Goal: Transaction & Acquisition: Purchase product/service

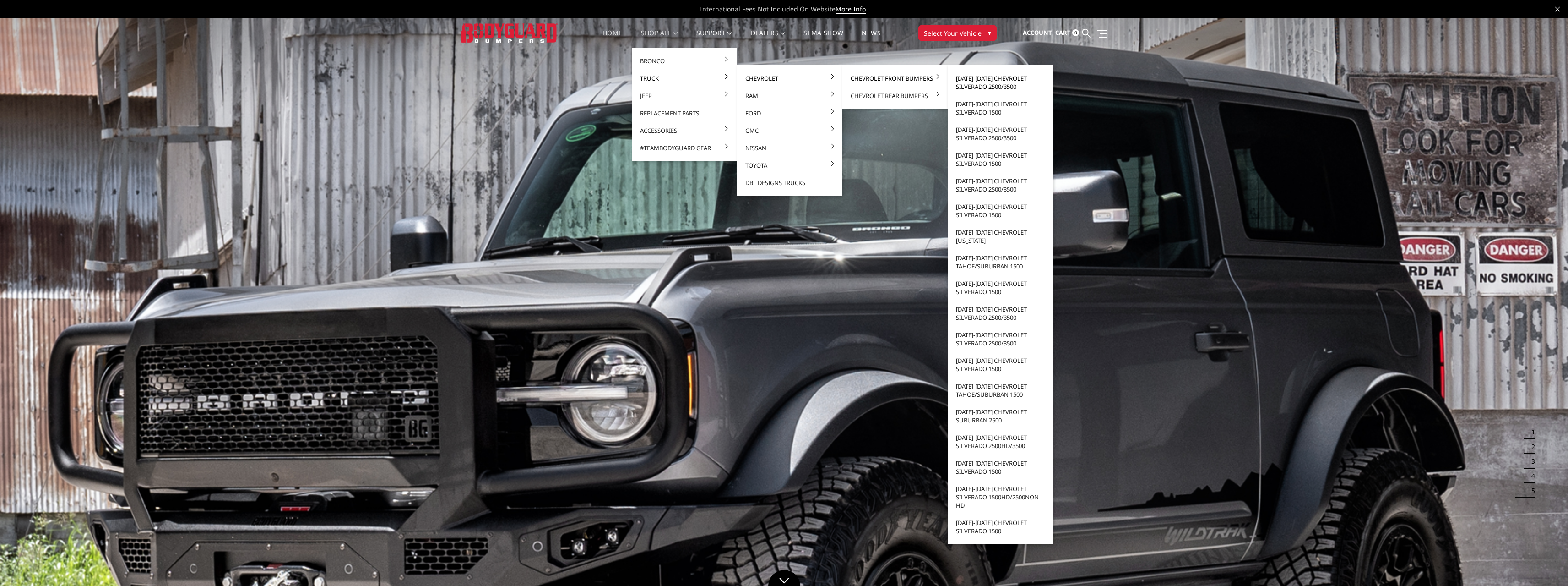
click at [1004, 79] on link "[DATE]-[DATE] Chevrolet Silverado 2500/3500" at bounding box center [1000, 83] width 98 height 26
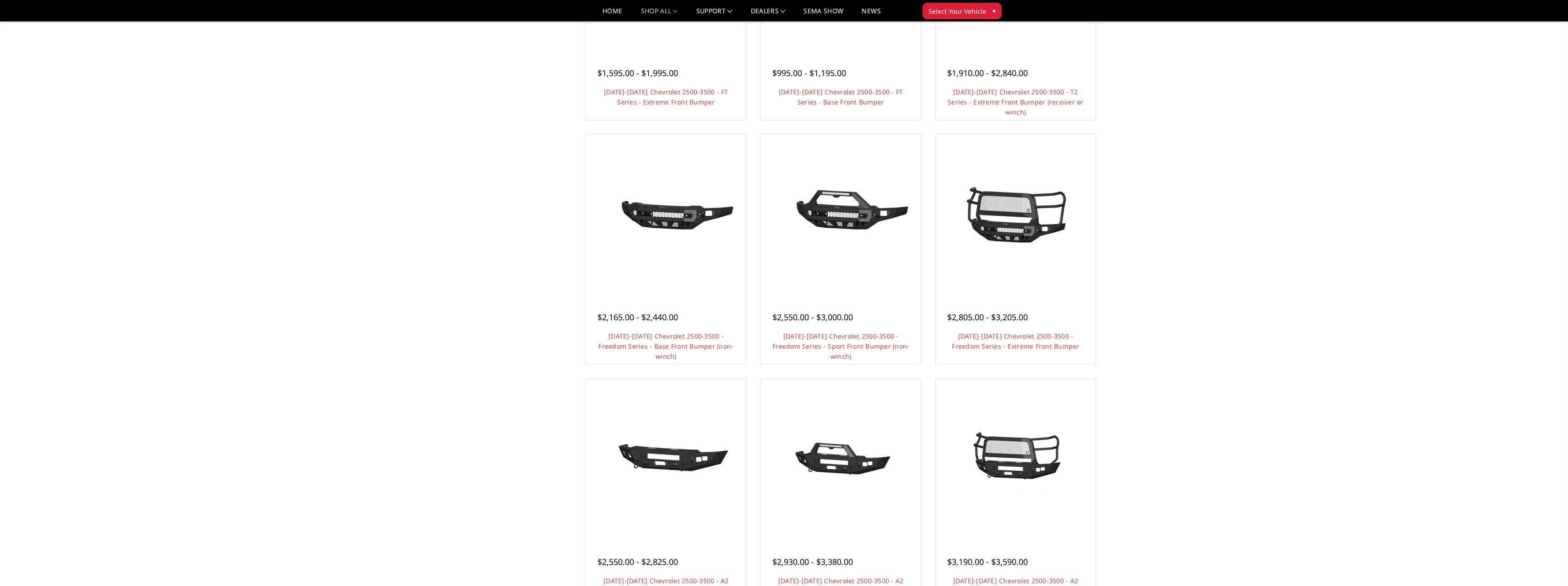
scroll to position [366, 0]
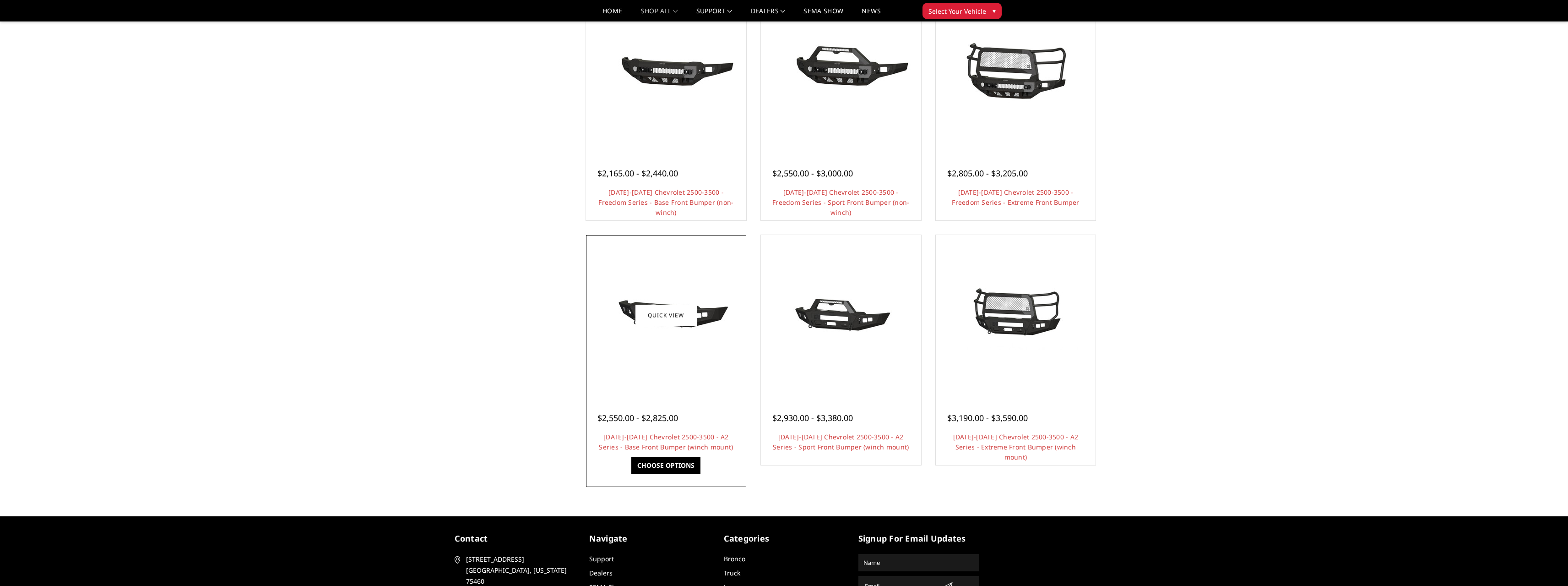
click at [706, 347] on img at bounding box center [666, 314] width 147 height 68
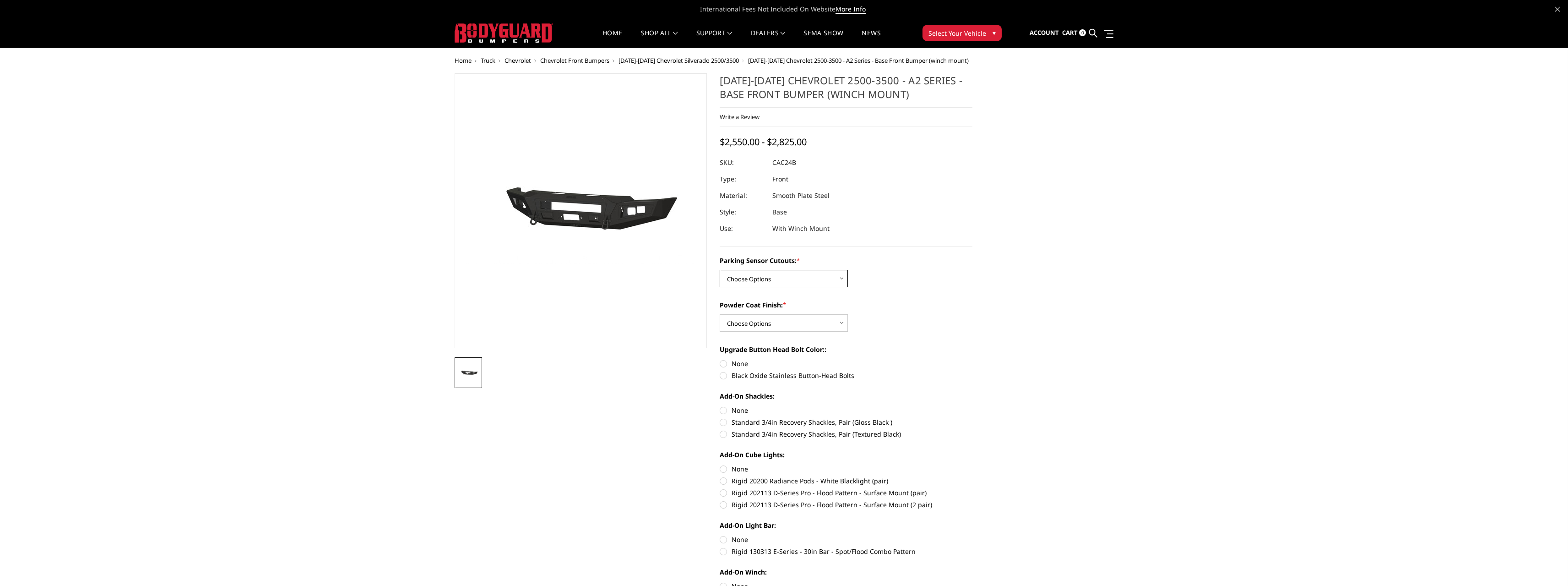
click at [831, 281] on select "Choose Options No - Without Parking Sensor Cutouts Yes - With Parking Sensor Cu…" at bounding box center [784, 278] width 128 height 17
select select "2242"
click at [720, 270] on select "Choose Options No - Without Parking Sensor Cutouts Yes - With Parking Sensor Cu…" at bounding box center [784, 278] width 128 height 17
click at [830, 323] on select "Choose Options Bare Metal Textured Black Powder Coat" at bounding box center [784, 323] width 128 height 17
select select "2244"
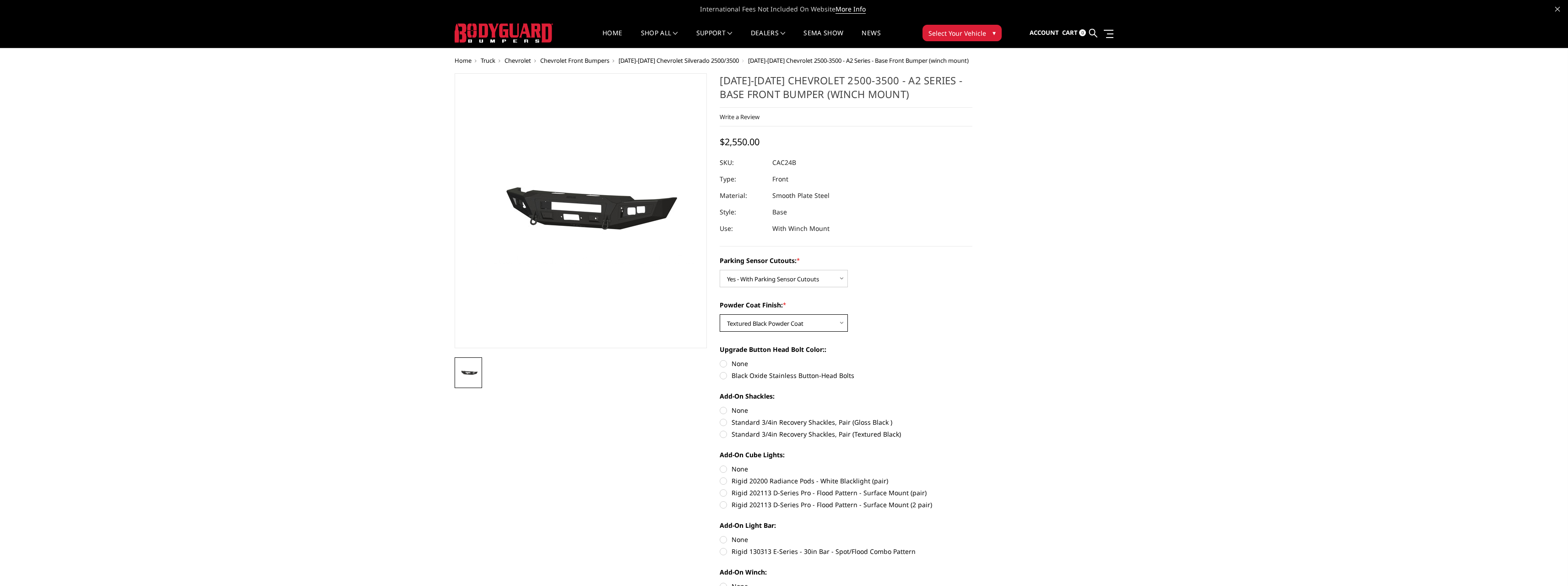
click at [720, 314] on select "Choose Options Bare Metal Textured Black Powder Coat" at bounding box center [784, 323] width 128 height 17
click at [723, 375] on label "Black Oxide Stainless Button-Head Bolts" at bounding box center [846, 375] width 253 height 10
click at [972, 359] on input "Black Oxide Stainless Button-Head Bolts" at bounding box center [972, 359] width 1 height 1
radio input "true"
click at [728, 411] on label "None" at bounding box center [846, 410] width 253 height 10
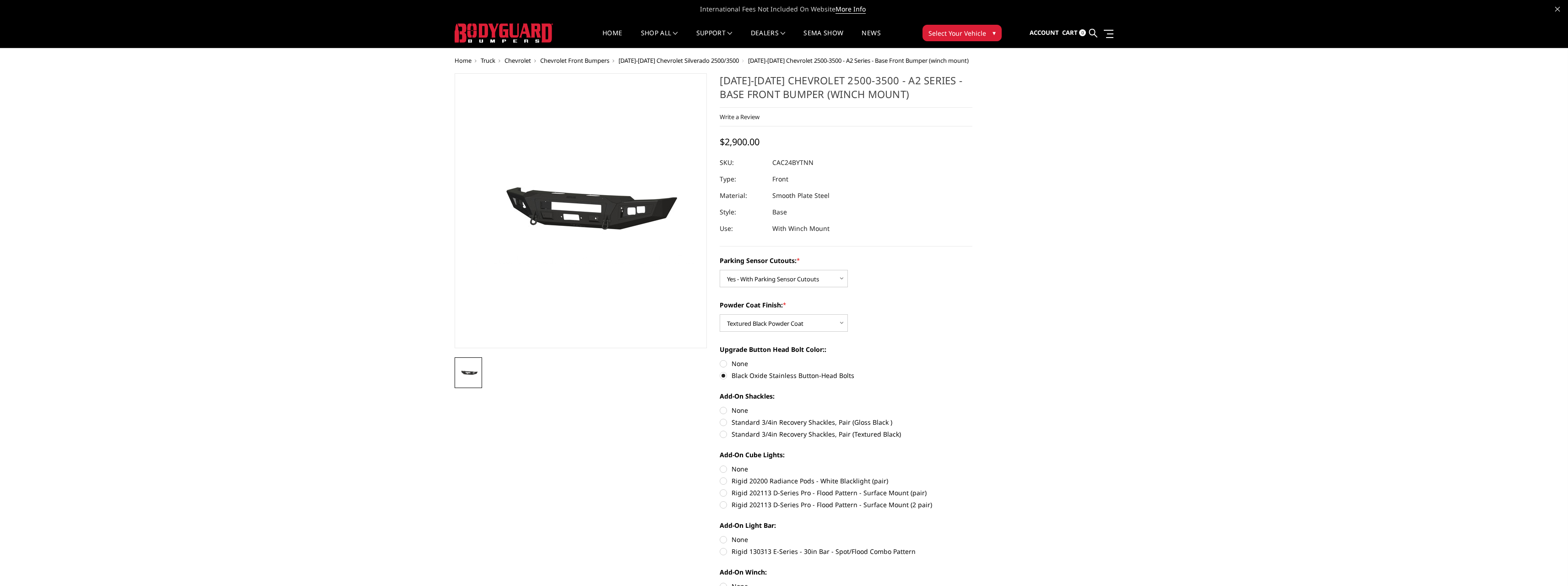
click at [720, 405] on input "None" at bounding box center [720, 405] width 1 height 1
radio input "true"
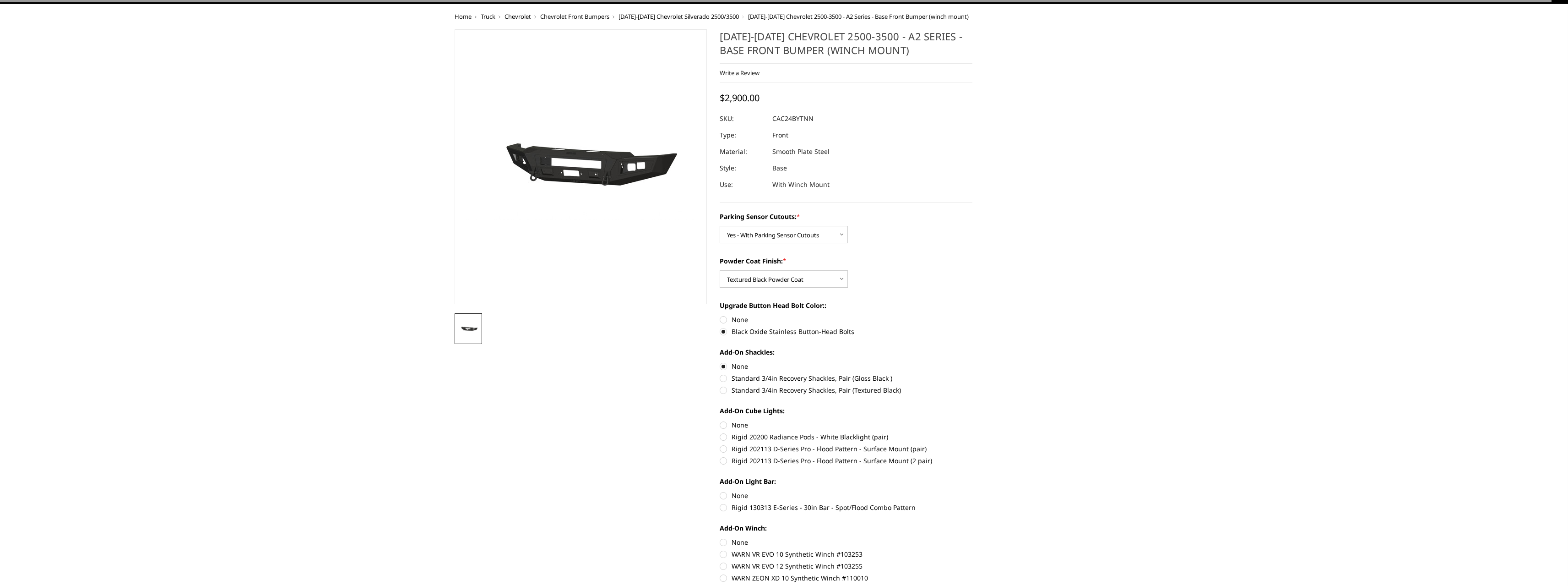
scroll to position [46, 0]
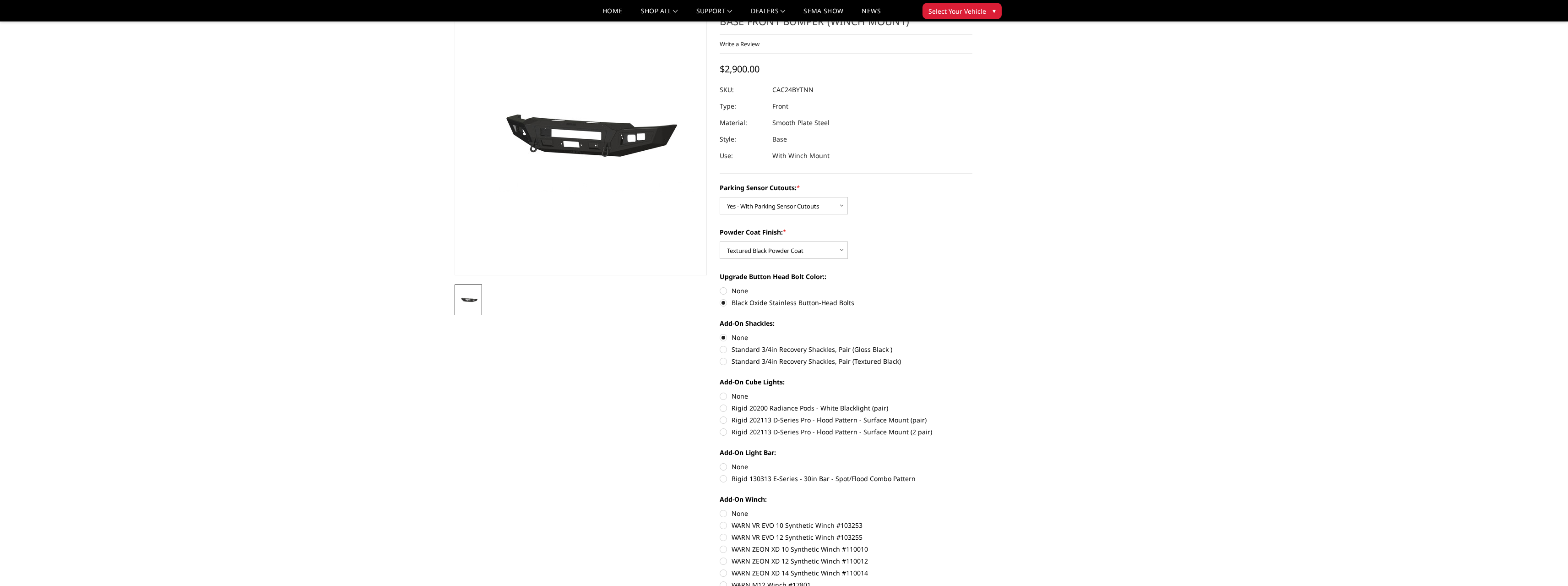
click at [725, 396] on label "None" at bounding box center [846, 396] width 253 height 10
click at [720, 391] on input "None" at bounding box center [720, 391] width 1 height 1
radio input "true"
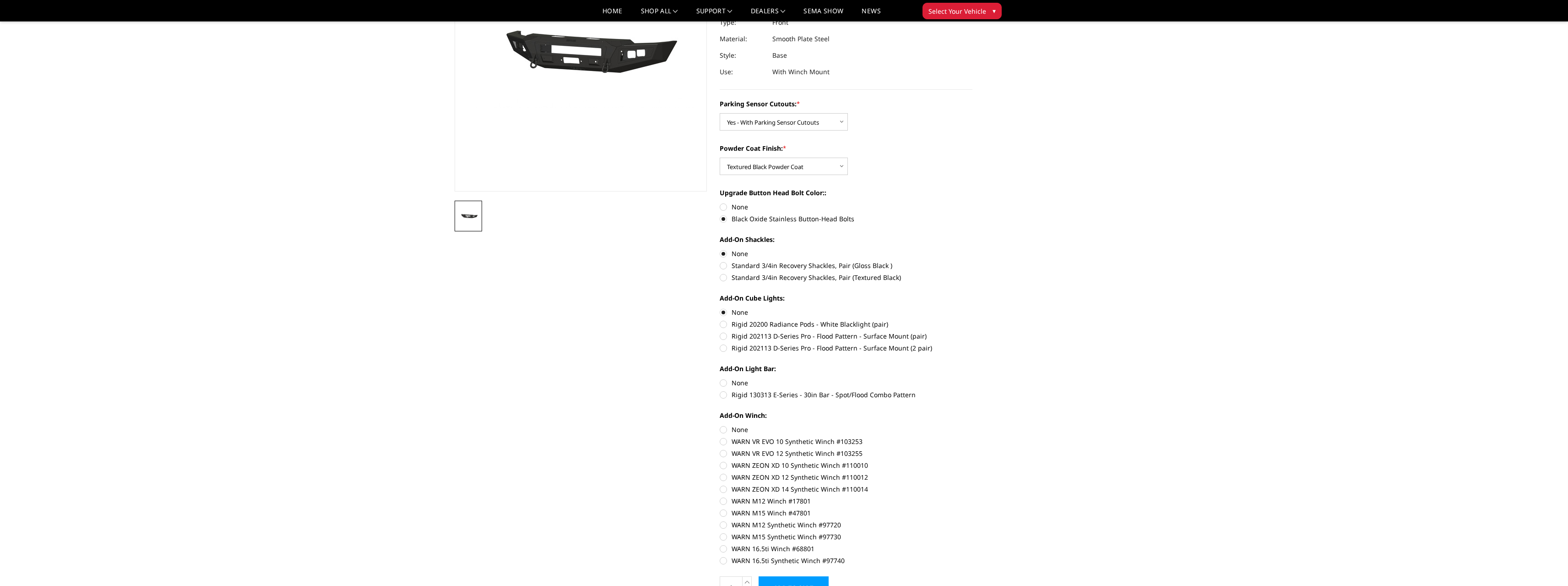
scroll to position [138, 0]
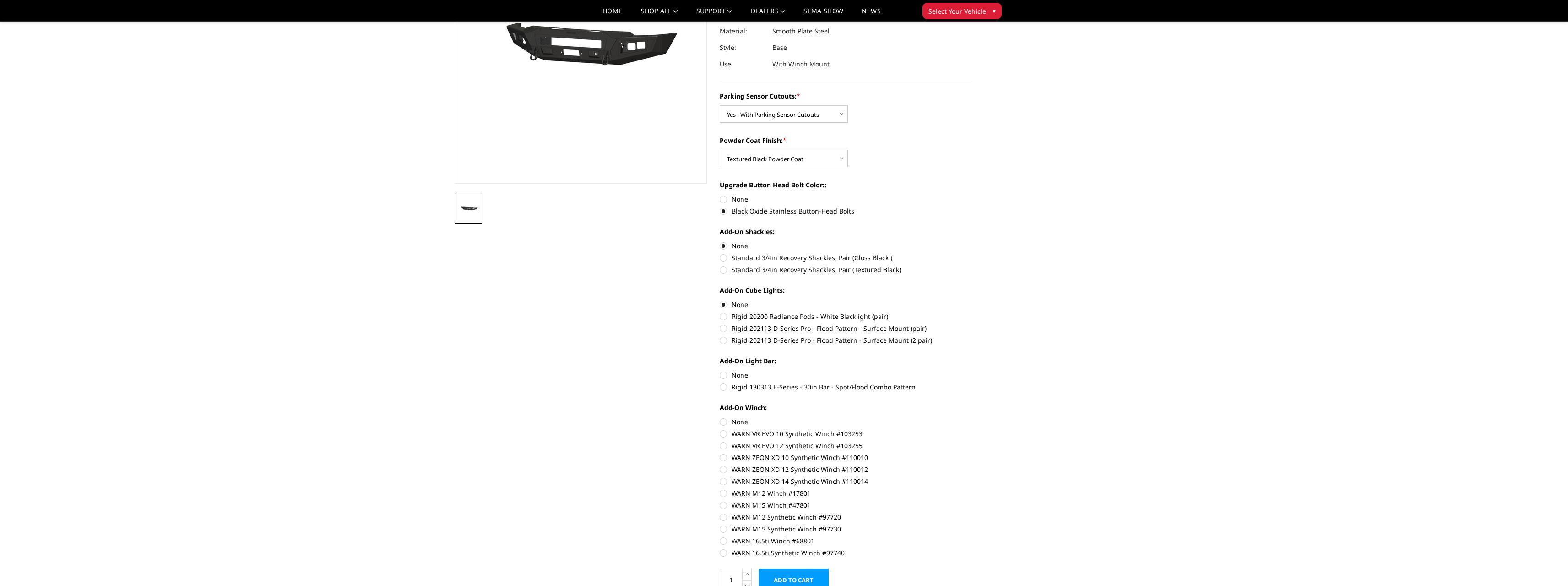
click at [720, 372] on label "None" at bounding box center [846, 375] width 253 height 10
click at [720, 370] on input "None" at bounding box center [720, 370] width 1 height 1
radio input "true"
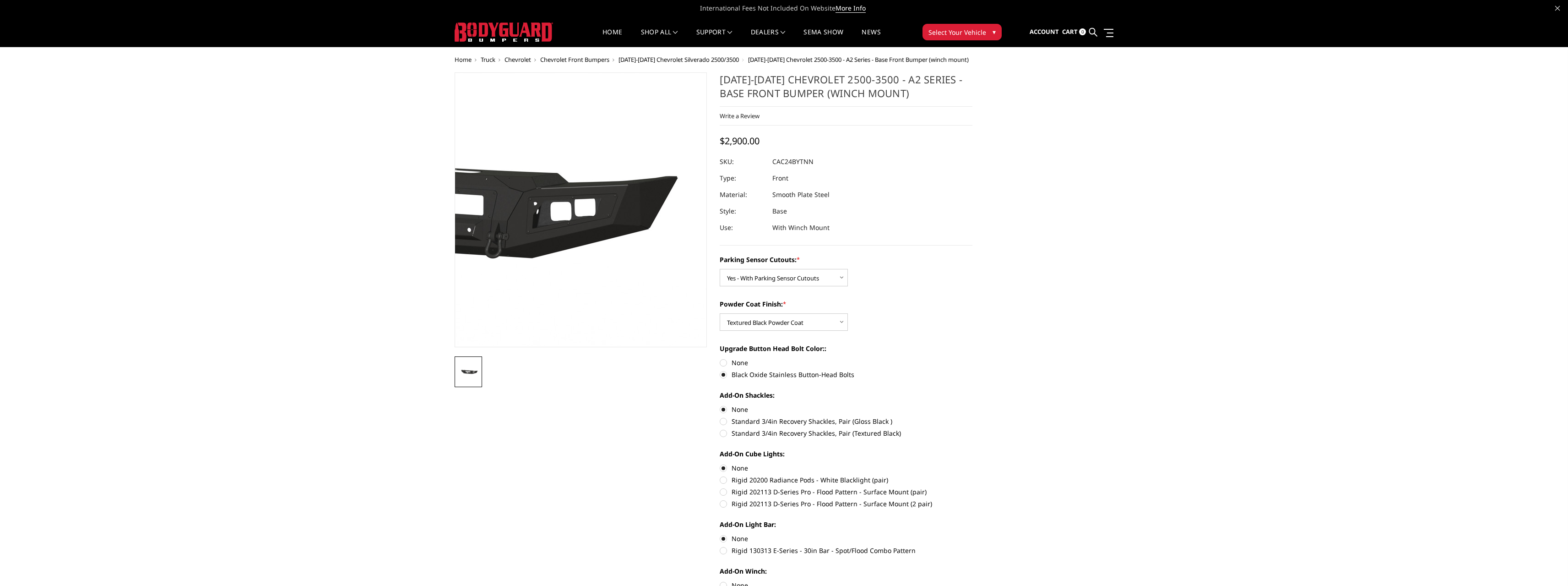
scroll to position [0, 0]
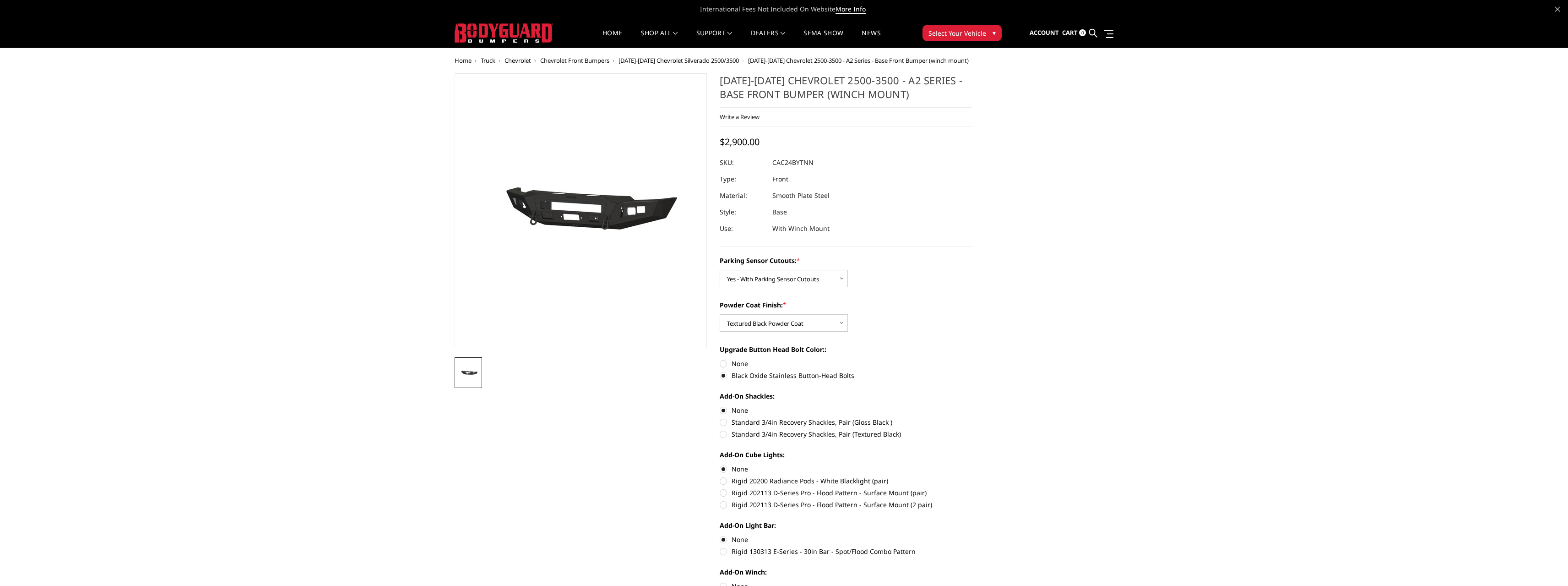
click at [942, 27] on button "Select Your Vehicle ▾" at bounding box center [962, 33] width 79 height 17
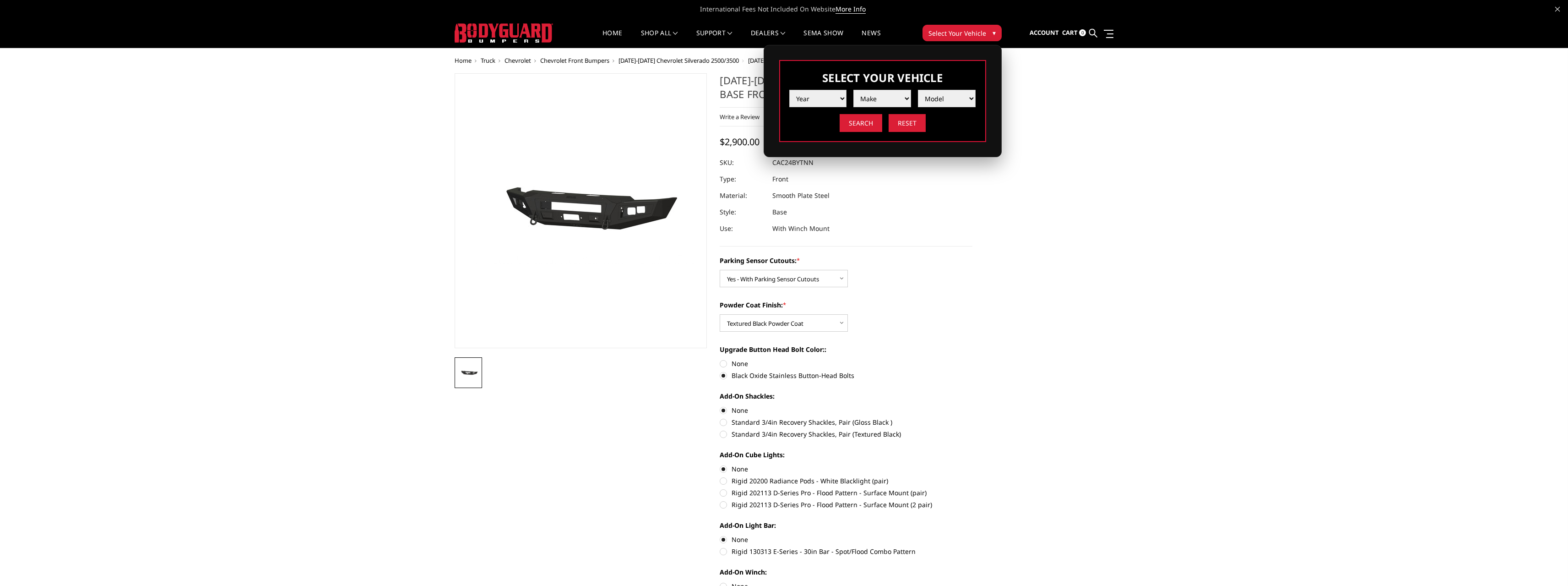
click at [812, 99] on select "Year 2025 2024 2023 2022 2021 2020 2019 2018 2017 2016 2015 2014 2013 2012 2011…" at bounding box center [817, 98] width 58 height 17
select select "yr_2025"
click at [789, 90] on select "Year 2025 2024 2023 2022 2021 2020 2019 2018 2017 2016 2015 2014 2013 2012 2011…" at bounding box center [817, 98] width 58 height 17
click at [884, 102] on select "Make Chevrolet Ford GMC Ram Toyota" at bounding box center [882, 98] width 58 height 17
select select "mk_chevrolet"
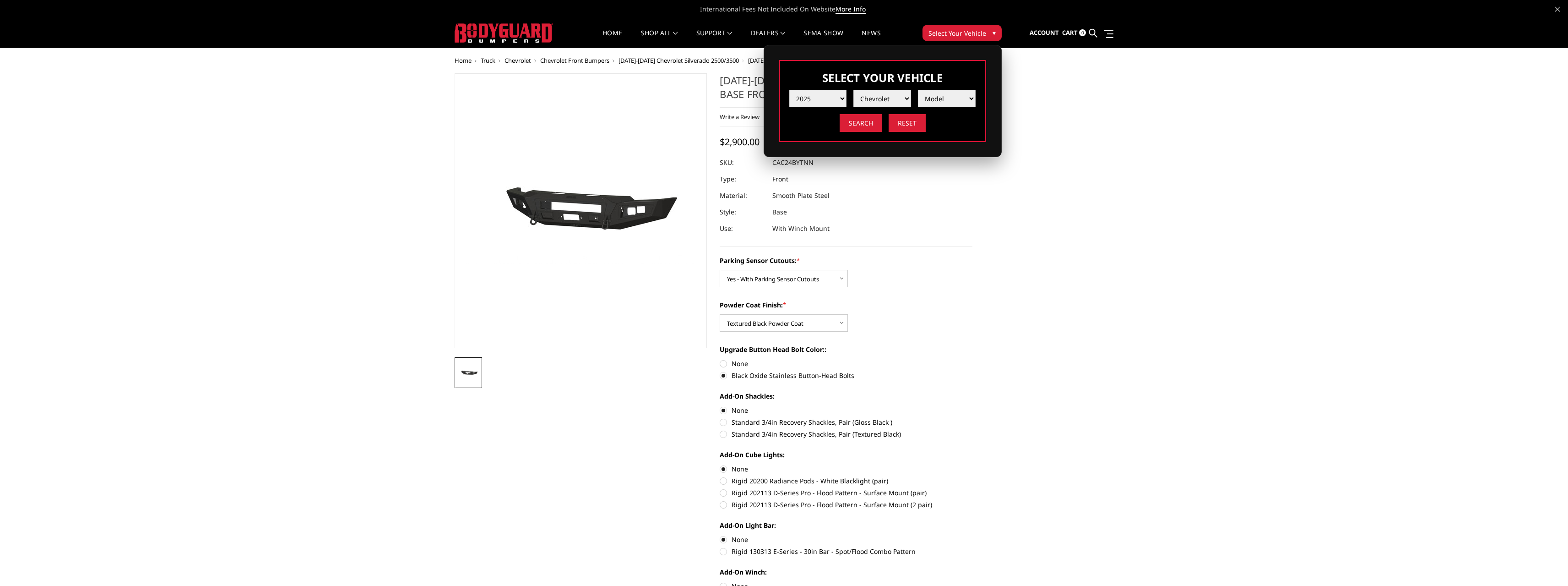
click at [854, 90] on select "Make Chevrolet Ford GMC Ram Toyota" at bounding box center [882, 98] width 58 height 17
click at [940, 99] on select "Model Silverado 1500 Silverado 2500 / 3500 Silverado 4500 / 5500 / 6500" at bounding box center [947, 98] width 58 height 17
select select "md_silverado-2500-3500"
click at [918, 90] on select "Model Silverado 1500 Silverado 2500 / 3500 Silverado 4500 / 5500 / 6500" at bounding box center [947, 98] width 58 height 17
click at [862, 123] on input "Search" at bounding box center [860, 123] width 43 height 18
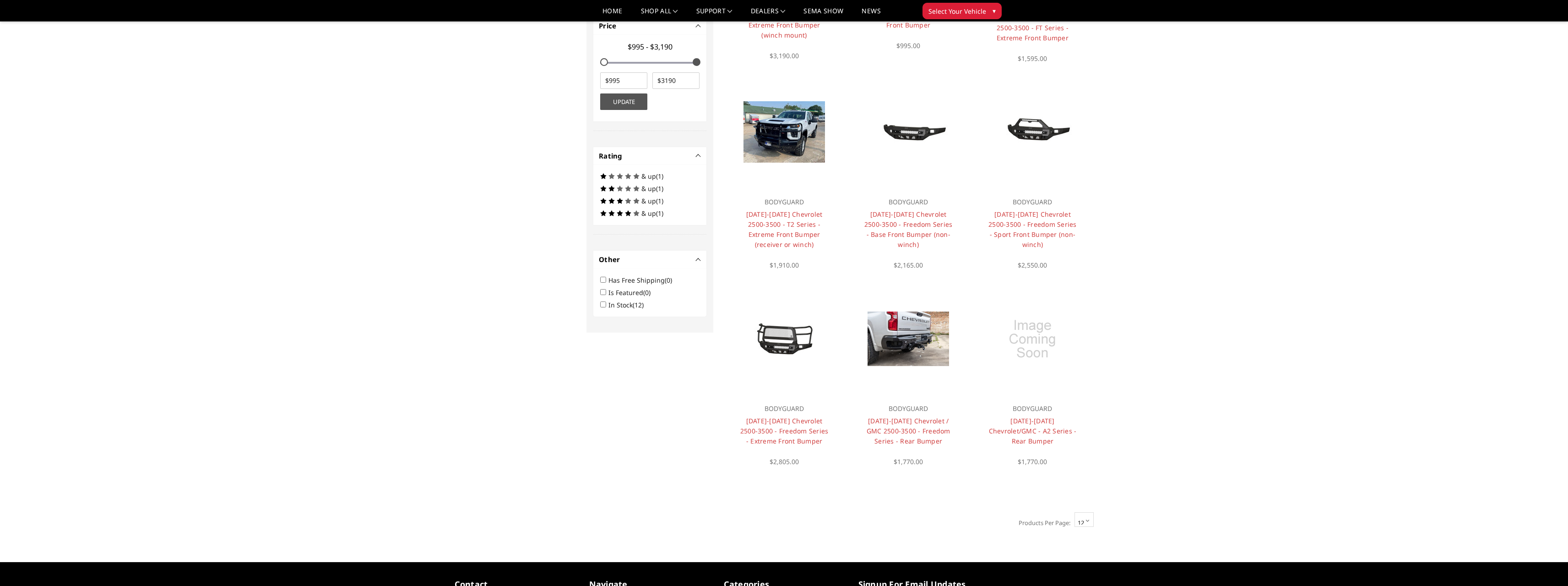
scroll to position [439, 0]
click at [914, 214] on link "2024-2025 Chevrolet 2500-3500 - Freedom Series - Base Front Bumper (non-winch)" at bounding box center [908, 229] width 88 height 39
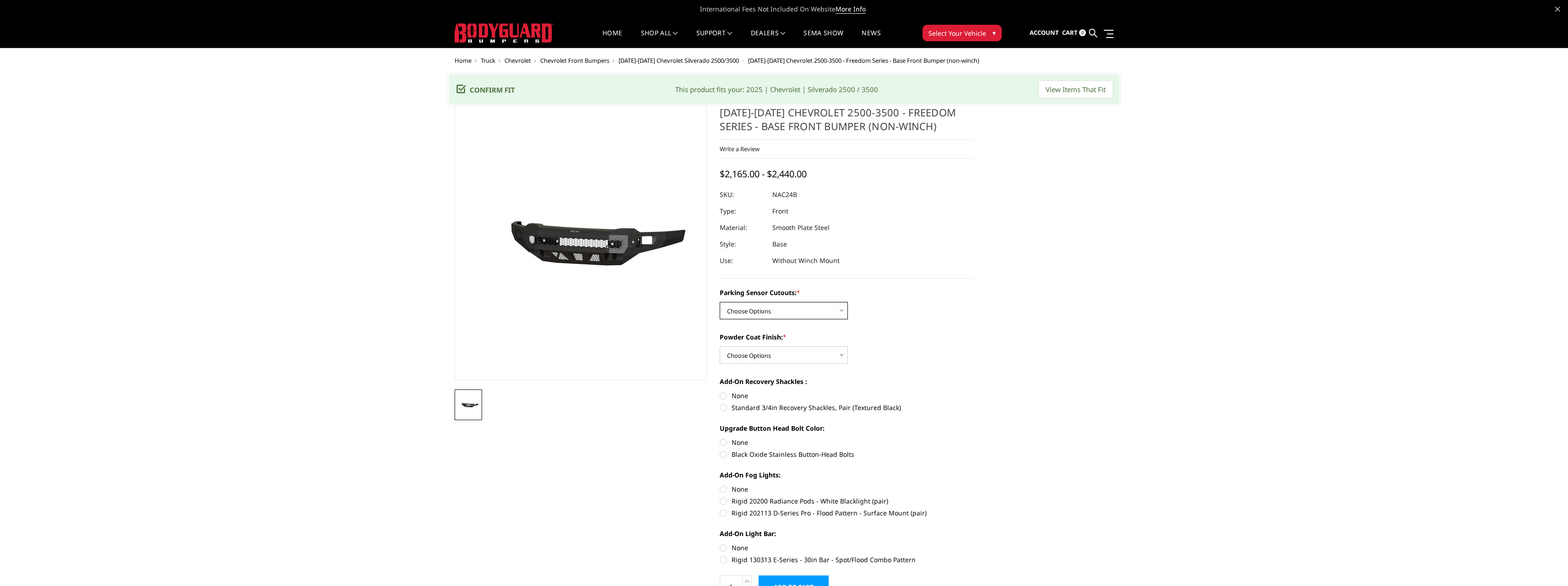
click at [821, 308] on select "Choose Options No - Without Parking Sensor Cutouts Yes - With Parking Sensor Cu…" at bounding box center [784, 310] width 128 height 17
select select "2968"
click at [720, 302] on select "Choose Options No - Without Parking Sensor Cutouts Yes - With Parking Sensor Cu…" at bounding box center [784, 310] width 128 height 17
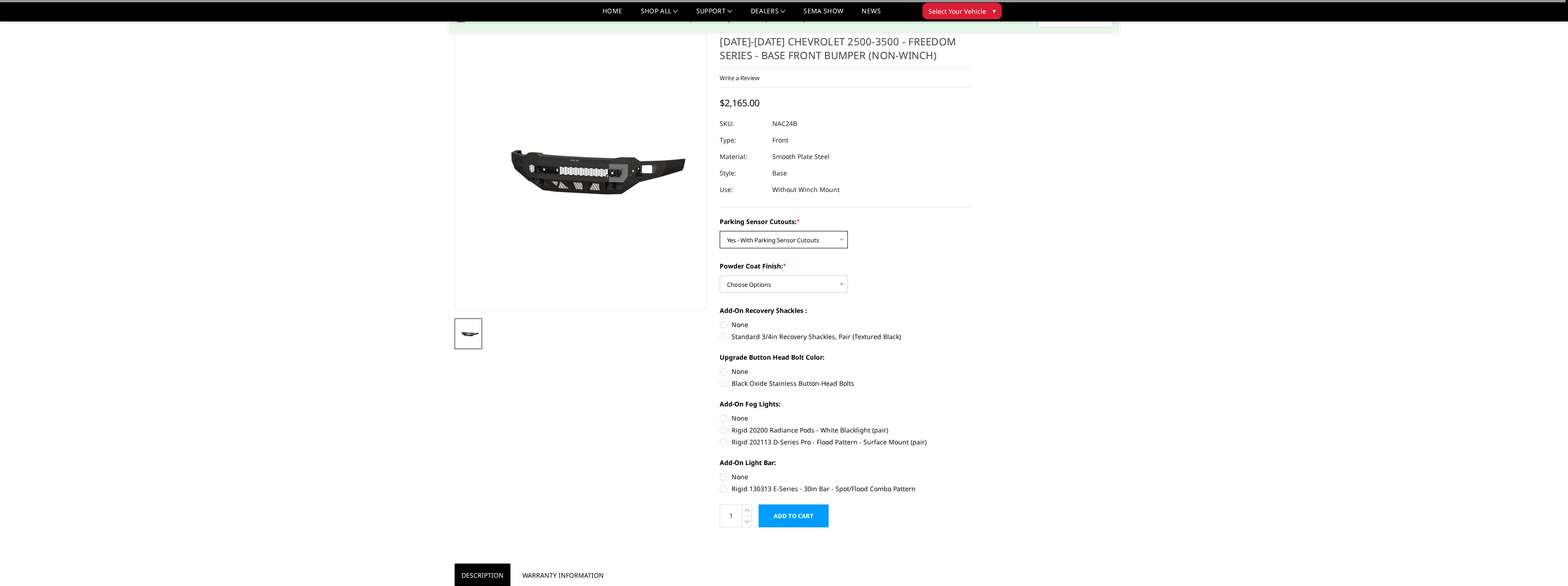
scroll to position [46, 0]
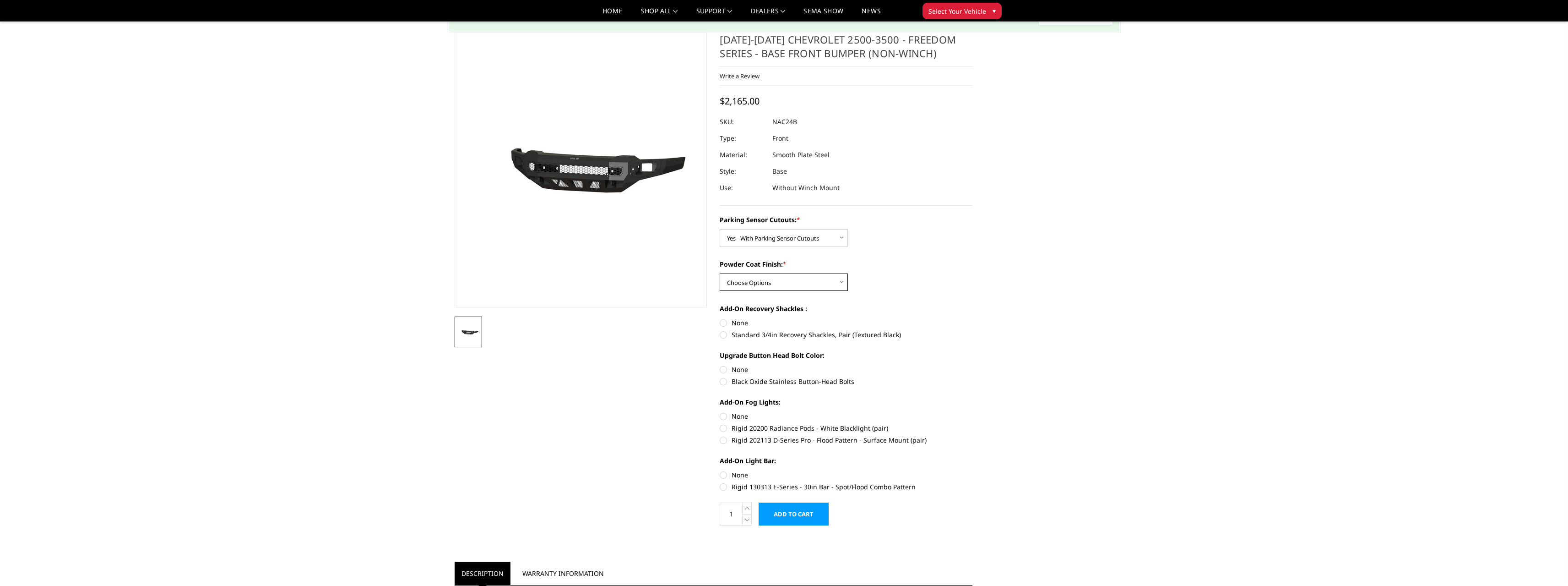
drag, startPoint x: 752, startPoint y: 288, endPoint x: 753, endPoint y: 280, distance: 8.1
click at [752, 288] on select "Choose Options Bare Metal Texture Black Powder Coat" at bounding box center [784, 281] width 128 height 17
select select "2970"
click at [720, 273] on select "Choose Options Bare Metal Texture Black Powder Coat" at bounding box center [784, 281] width 128 height 17
click at [723, 323] on label "None" at bounding box center [846, 322] width 253 height 10
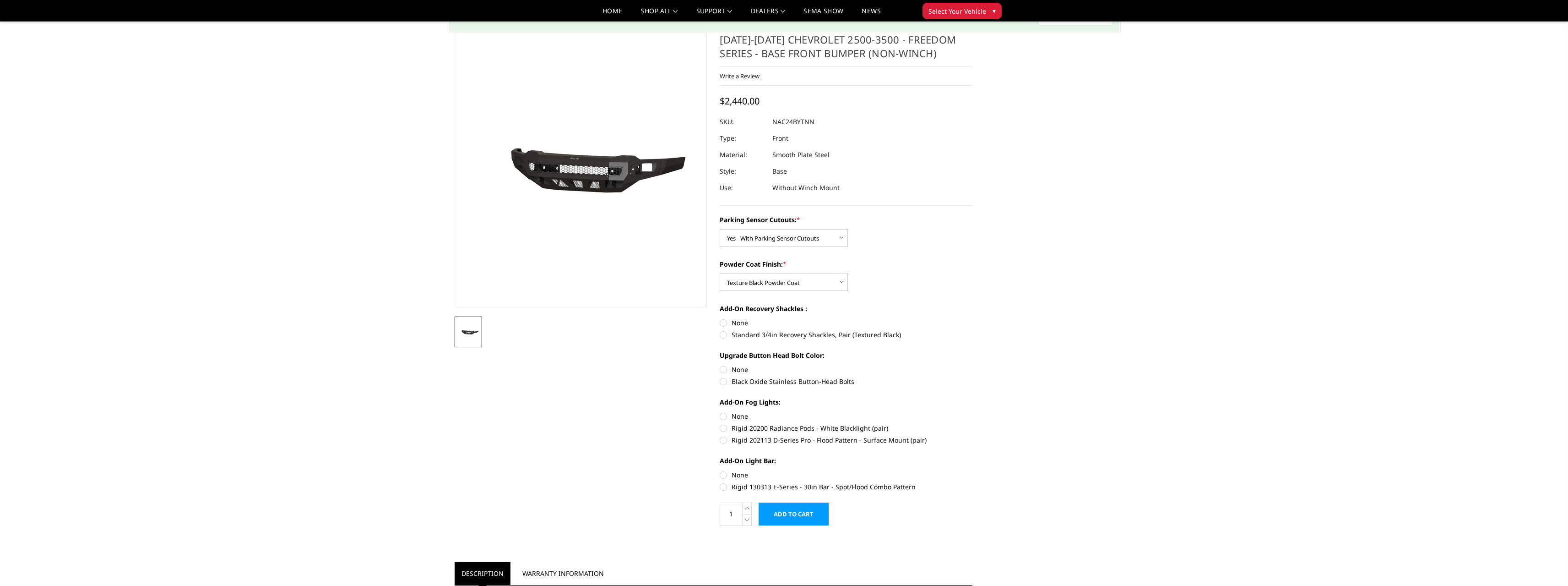
click at [720, 318] on input "None" at bounding box center [720, 317] width 1 height 1
radio input "true"
click at [726, 381] on label "Black Oxide Stainless Button-Head Bolts" at bounding box center [846, 381] width 253 height 10
click at [972, 365] on input "Black Oxide Stainless Button-Head Bolts" at bounding box center [972, 365] width 1 height 1
radio input "true"
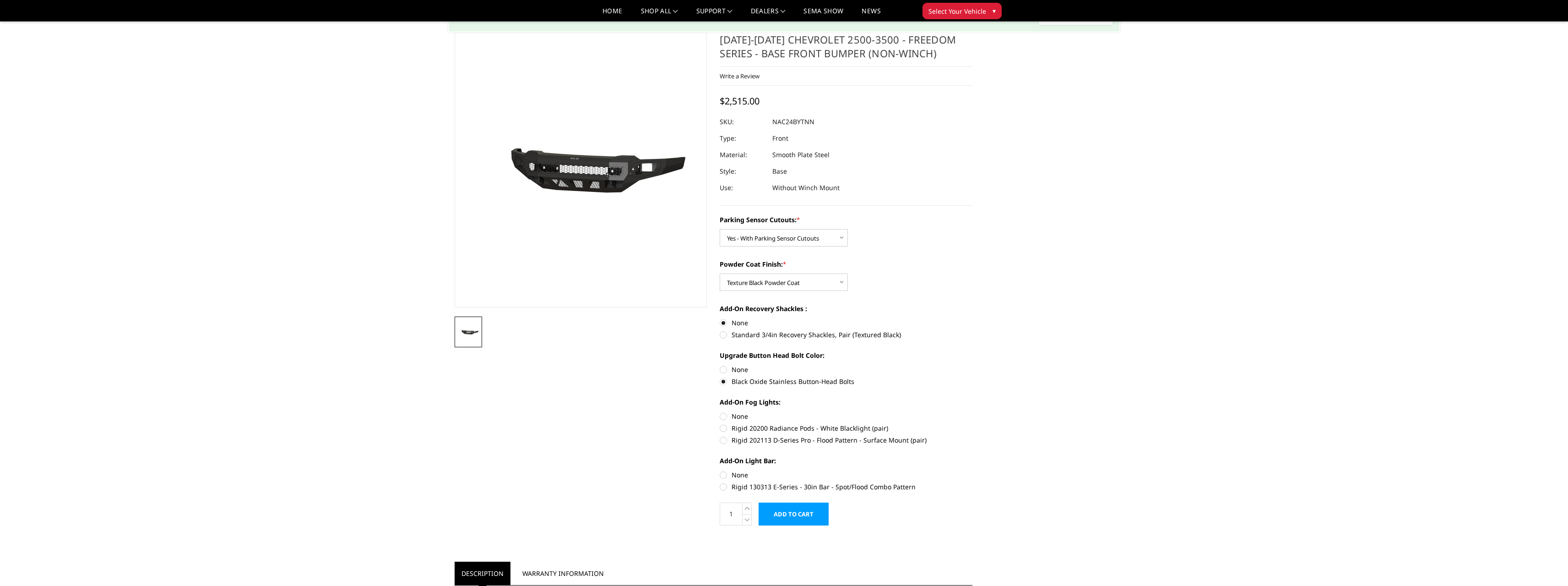
click at [722, 418] on label "None" at bounding box center [846, 416] width 253 height 10
click at [720, 411] on input "None" at bounding box center [720, 411] width 1 height 1
radio input "true"
click at [723, 475] on label "None" at bounding box center [846, 475] width 253 height 10
click at [720, 470] on input "None" at bounding box center [720, 470] width 1 height 1
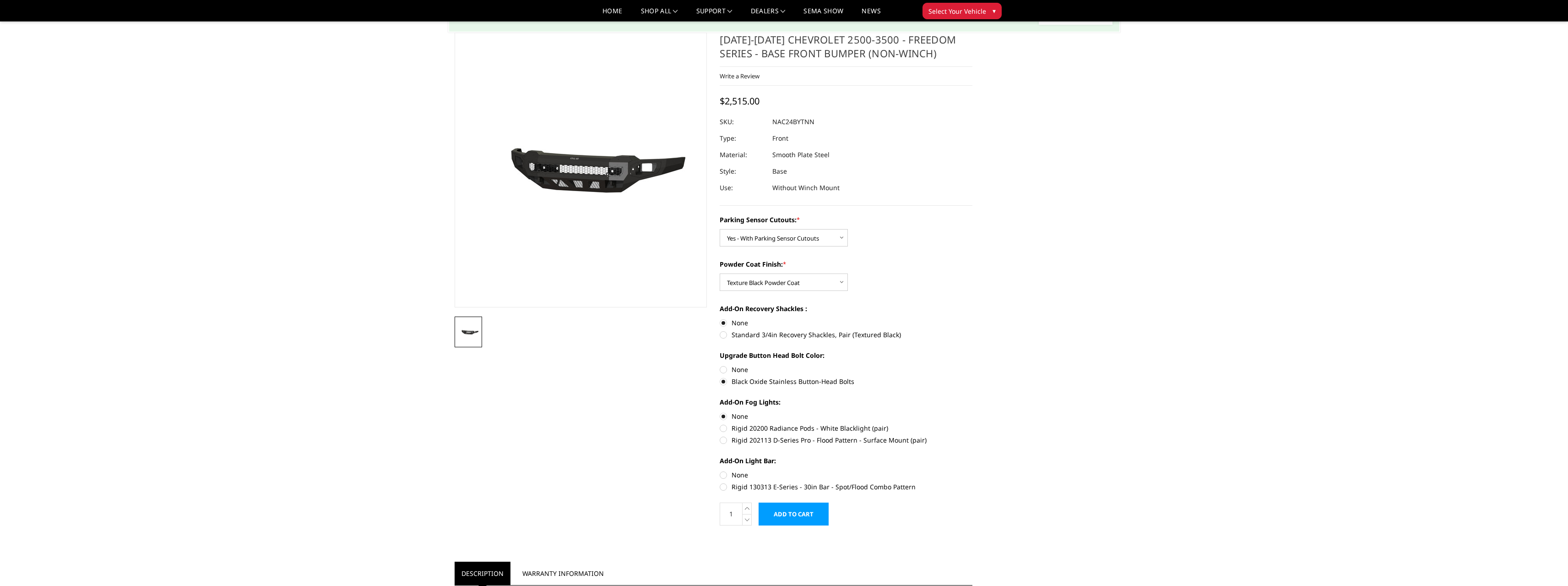
radio input "true"
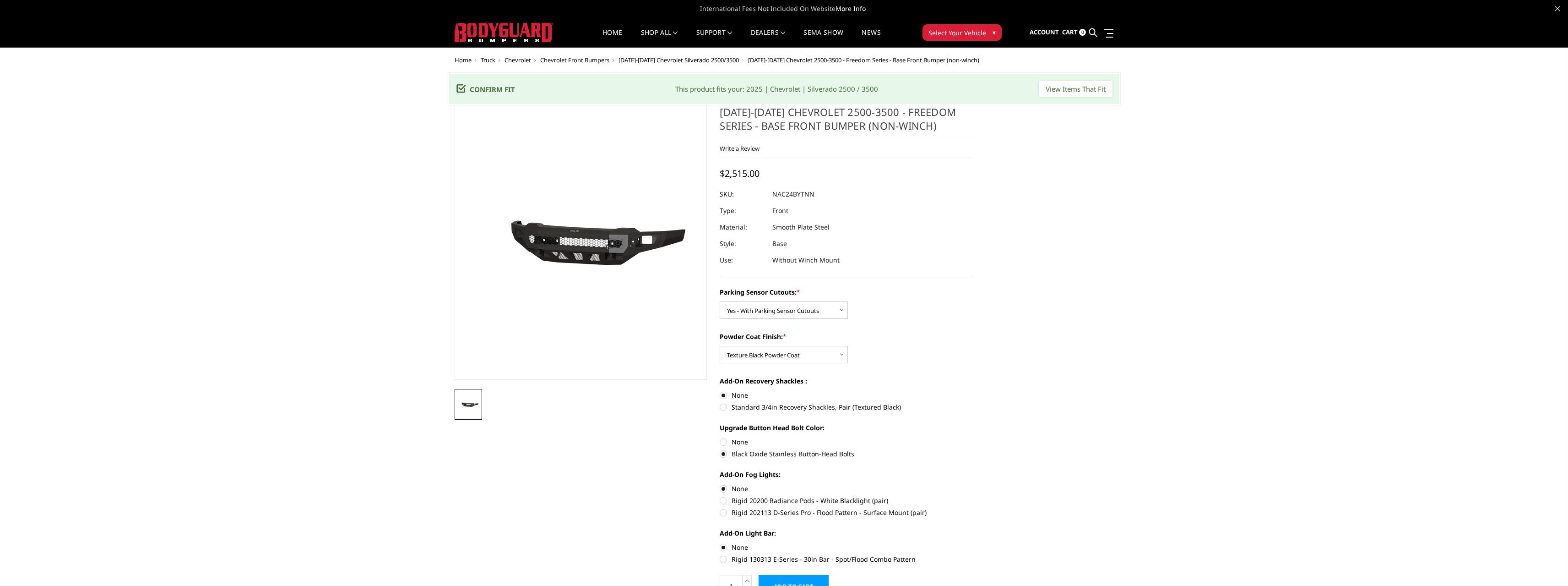
scroll to position [0, 0]
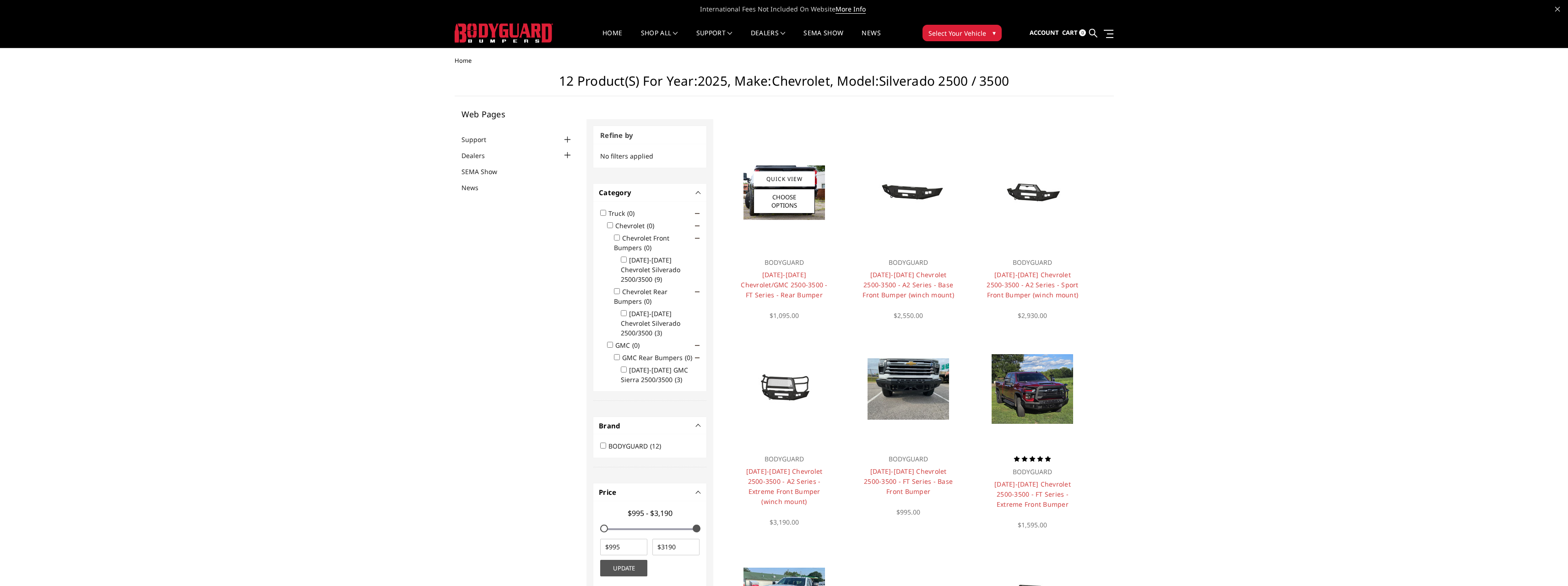
click at [804, 279] on h4 "2020-2025 Chevrolet/GMC 2500-3500 - FT Series - Rear Bumper" at bounding box center [784, 285] width 92 height 30
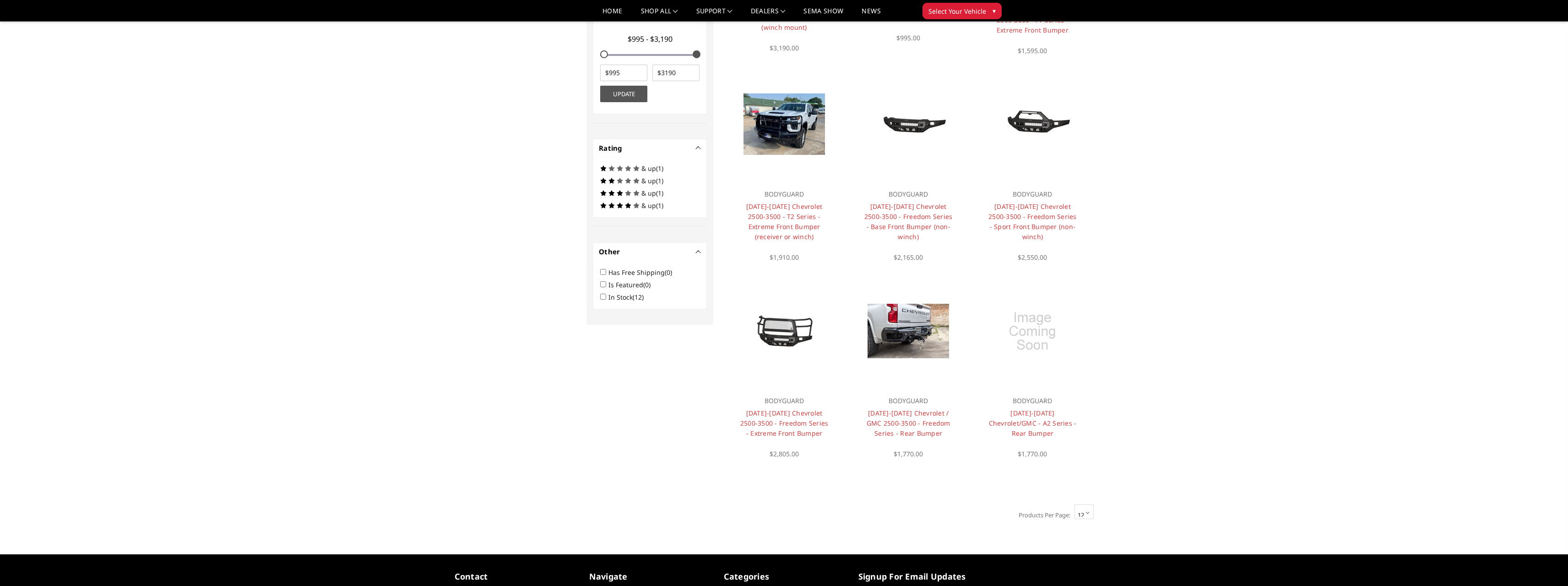
scroll to position [458, 0]
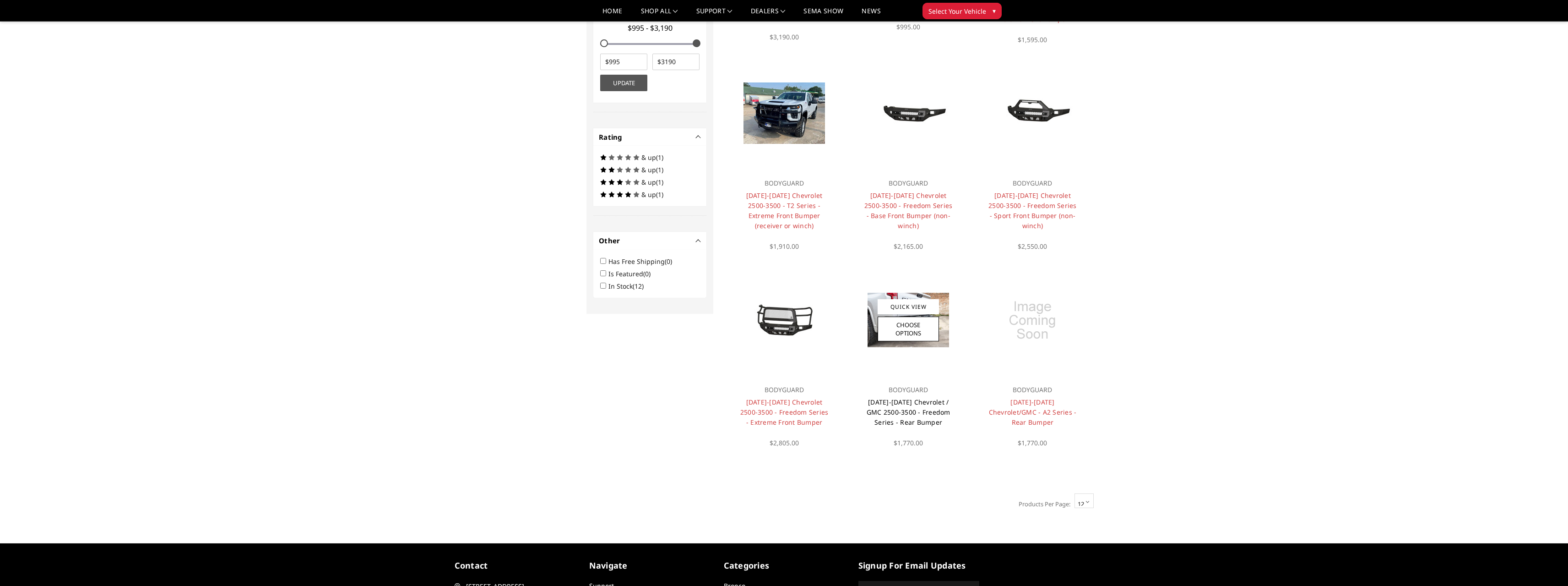
click at [914, 402] on link "[DATE]-[DATE] Chevrolet / GMC 2500-3500 - Freedom Series - Rear Bumper" at bounding box center [908, 411] width 83 height 29
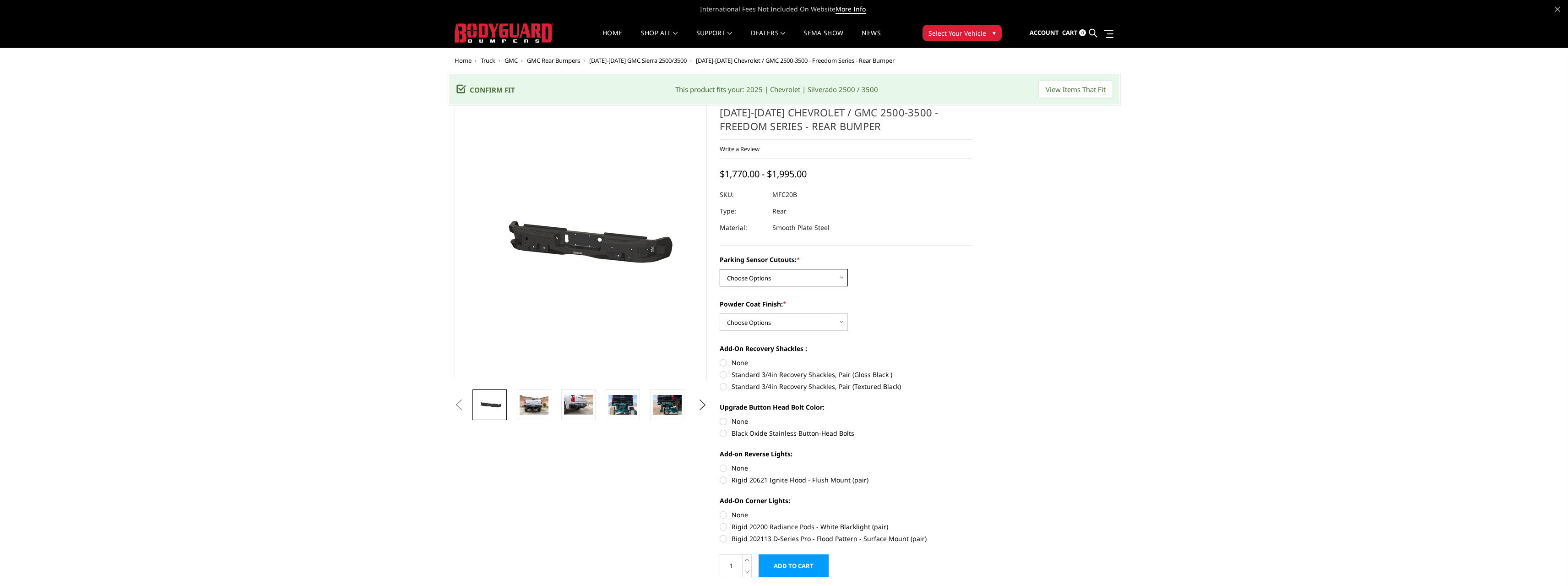
click at [757, 274] on select "Choose Options No - Without Parking Sensor Cutouts Yes - With Parking Sensor Cu…" at bounding box center [784, 277] width 128 height 17
select select "2870"
click at [720, 269] on select "Choose Options No - Without Parking Sensor Cutouts Yes - With Parking Sensor Cu…" at bounding box center [784, 277] width 128 height 17
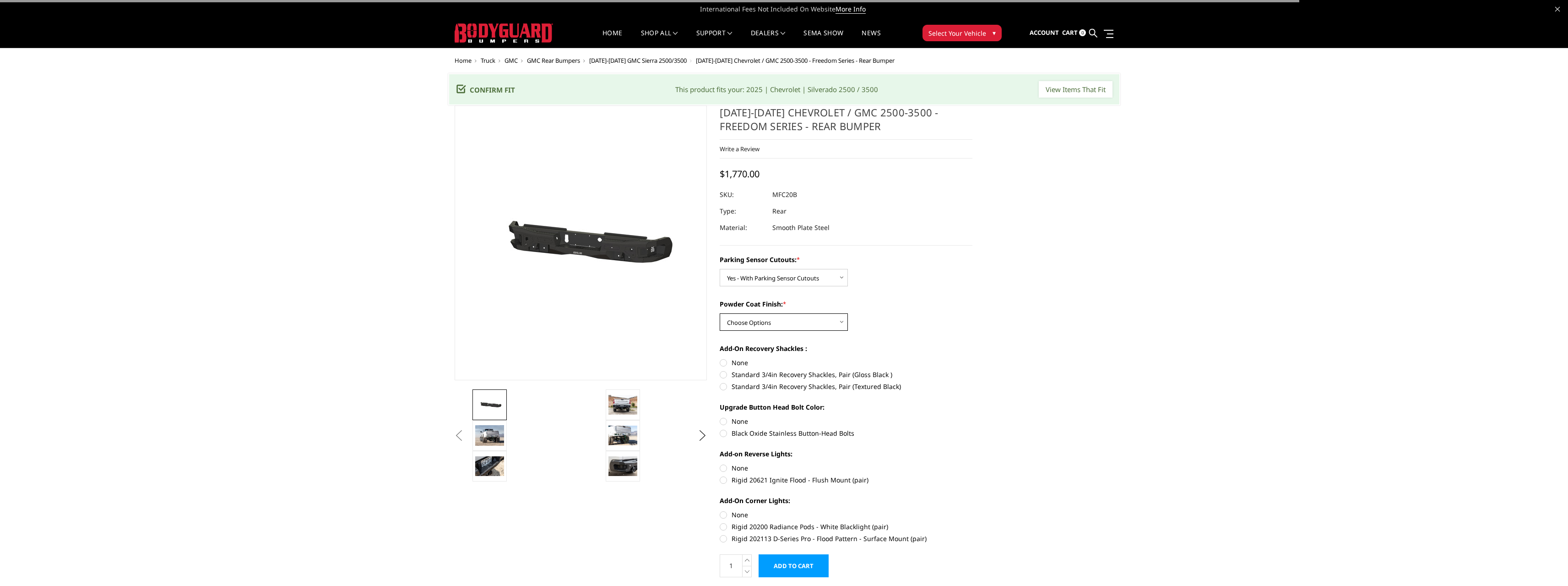
click at [759, 322] on select "Choose Options Bare Metal Texture Black Powder Coat" at bounding box center [784, 321] width 128 height 17
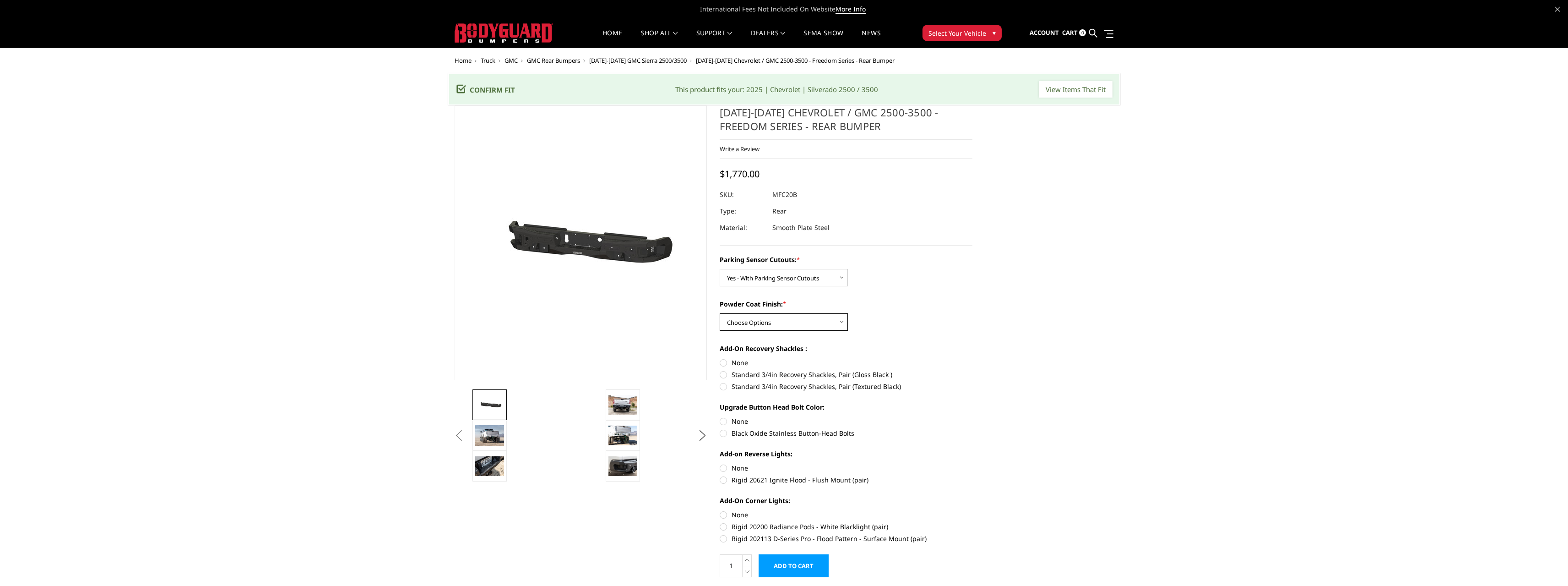
select select "2872"
click at [720, 313] on select "Choose Options Bare Metal Texture Black Powder Coat" at bounding box center [784, 321] width 128 height 17
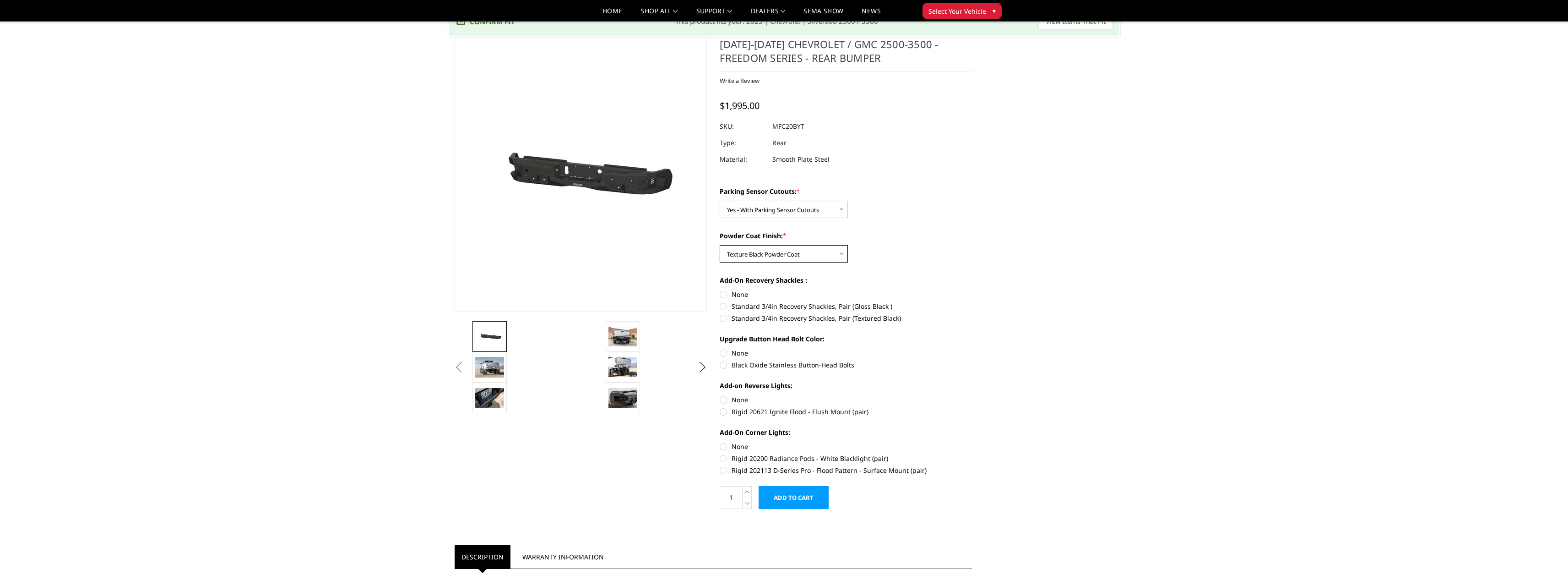
scroll to position [46, 0]
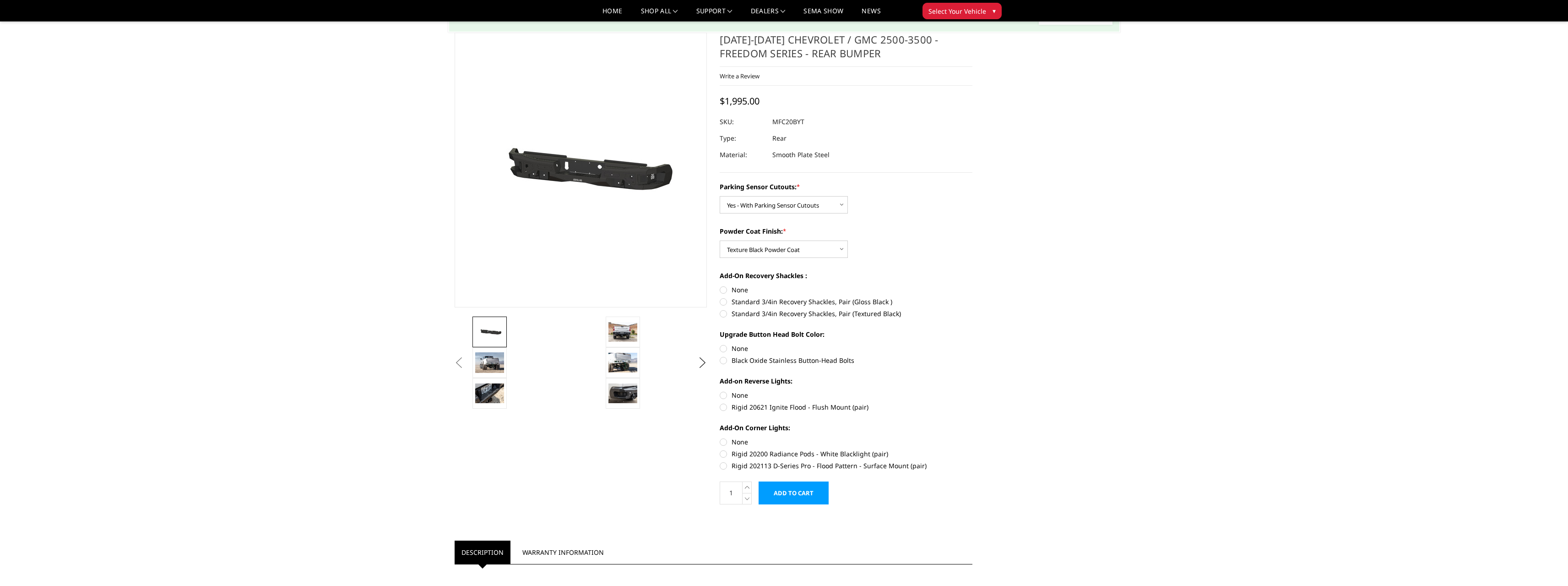
click at [725, 290] on label "None" at bounding box center [846, 290] width 253 height 10
click at [720, 285] on input "None" at bounding box center [720, 285] width 1 height 1
radio input "true"
click at [724, 360] on label "Black Oxide Stainless Button-Head Bolts" at bounding box center [846, 360] width 253 height 10
click at [972, 344] on input "Black Oxide Stainless Button-Head Bolts" at bounding box center [972, 344] width 1 height 1
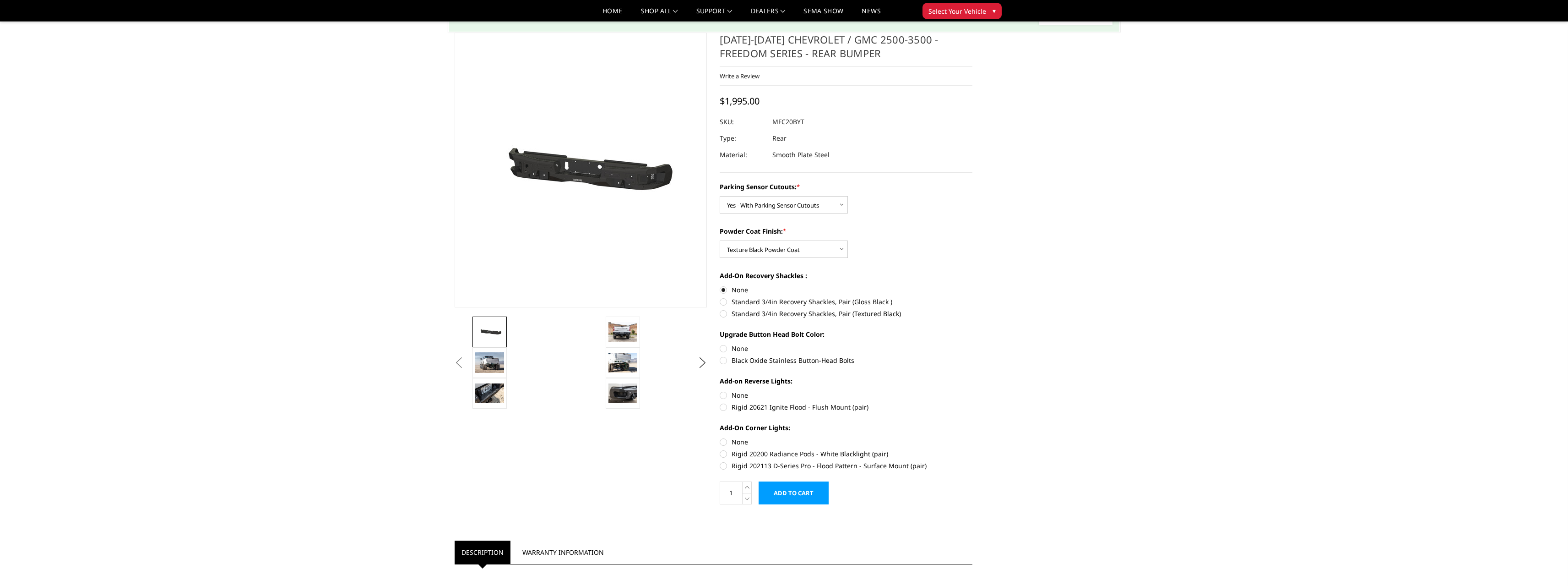
radio input "true"
click at [722, 393] on label "None" at bounding box center [846, 395] width 253 height 10
click at [720, 390] on input "None" at bounding box center [720, 390] width 1 height 1
radio input "true"
click at [723, 440] on label "None" at bounding box center [846, 442] width 253 height 10
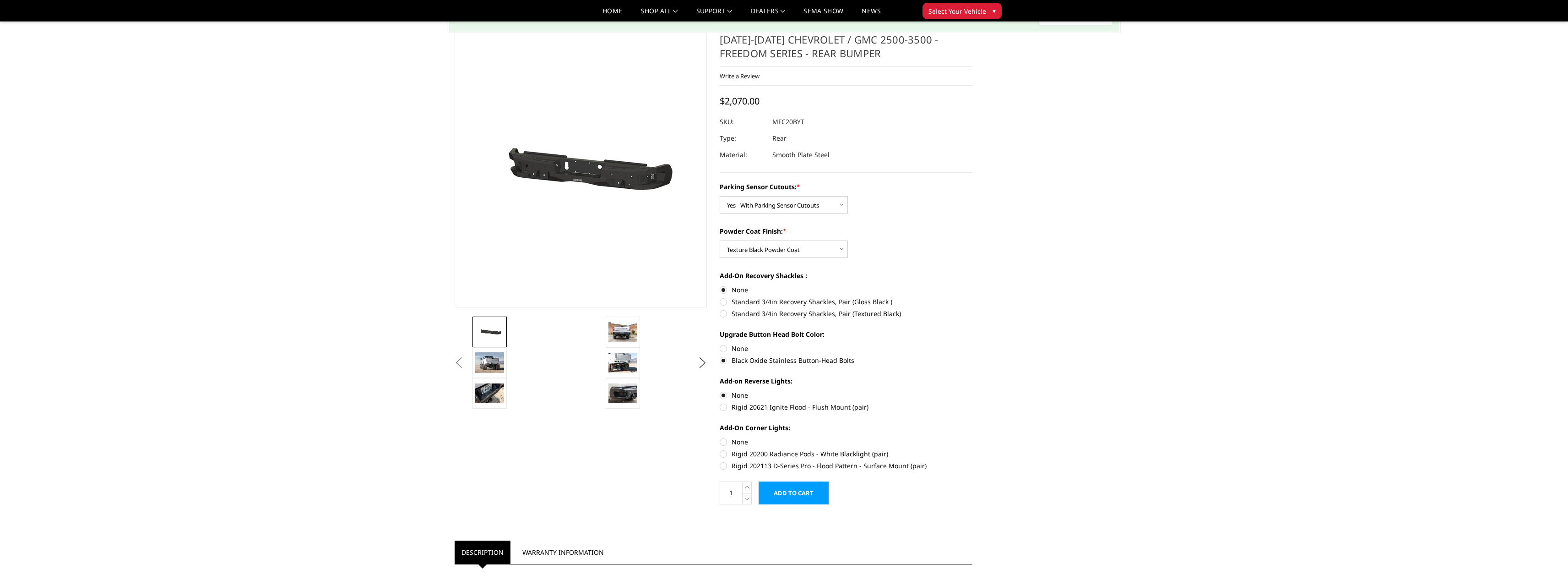
click at [720, 437] on input "None" at bounding box center [720, 437] width 1 height 1
radio input "true"
click at [623, 402] on img at bounding box center [623, 393] width 29 height 20
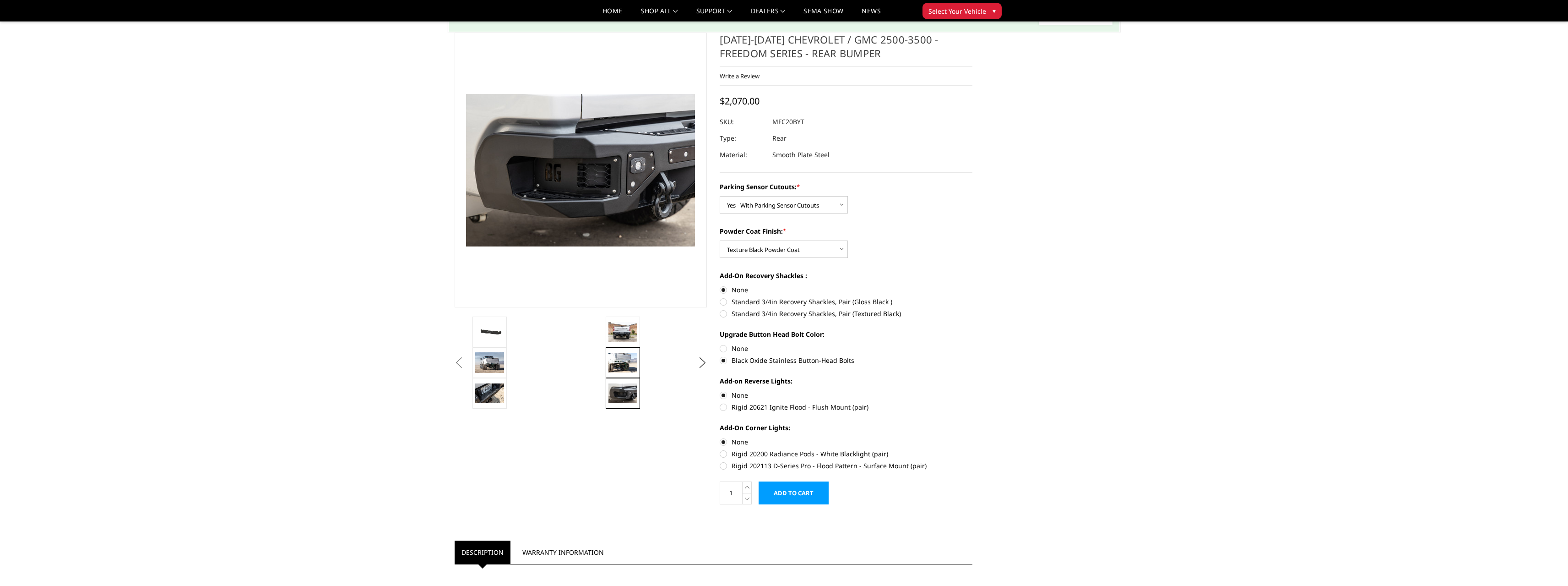
click at [617, 360] on img at bounding box center [623, 363] width 29 height 20
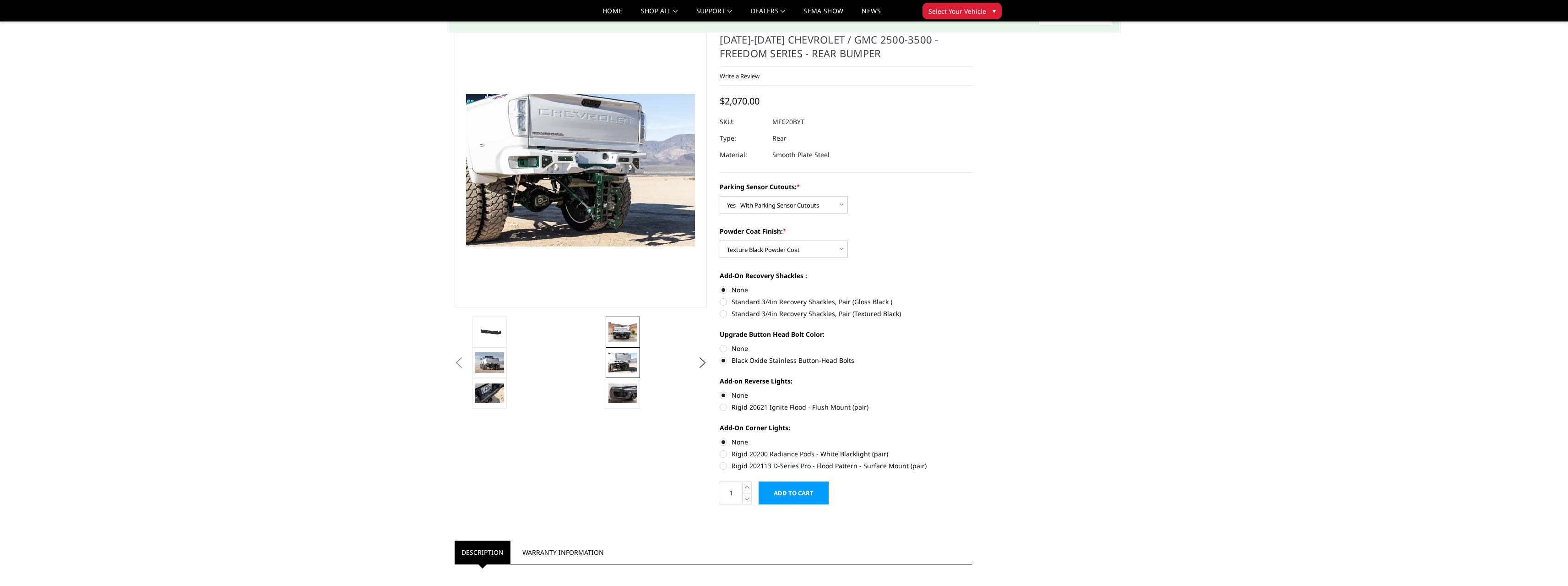
click at [623, 331] on img at bounding box center [623, 332] width 29 height 20
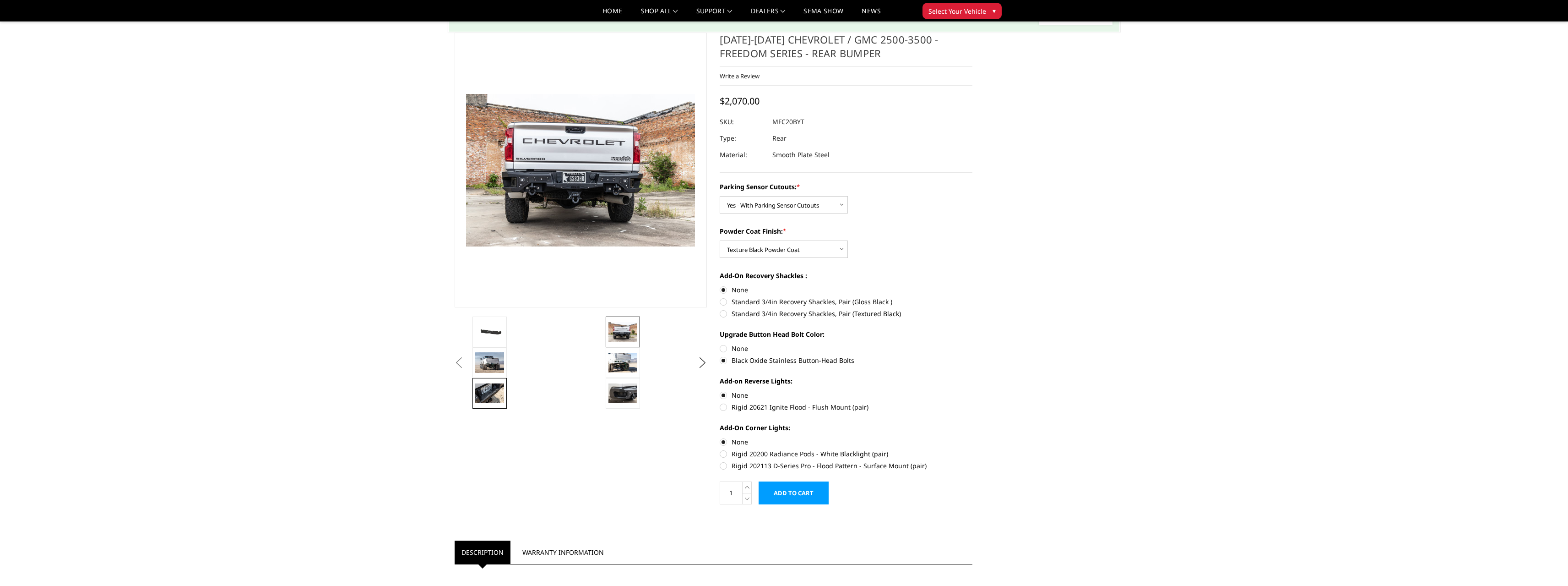
click at [491, 393] on img at bounding box center [490, 393] width 29 height 20
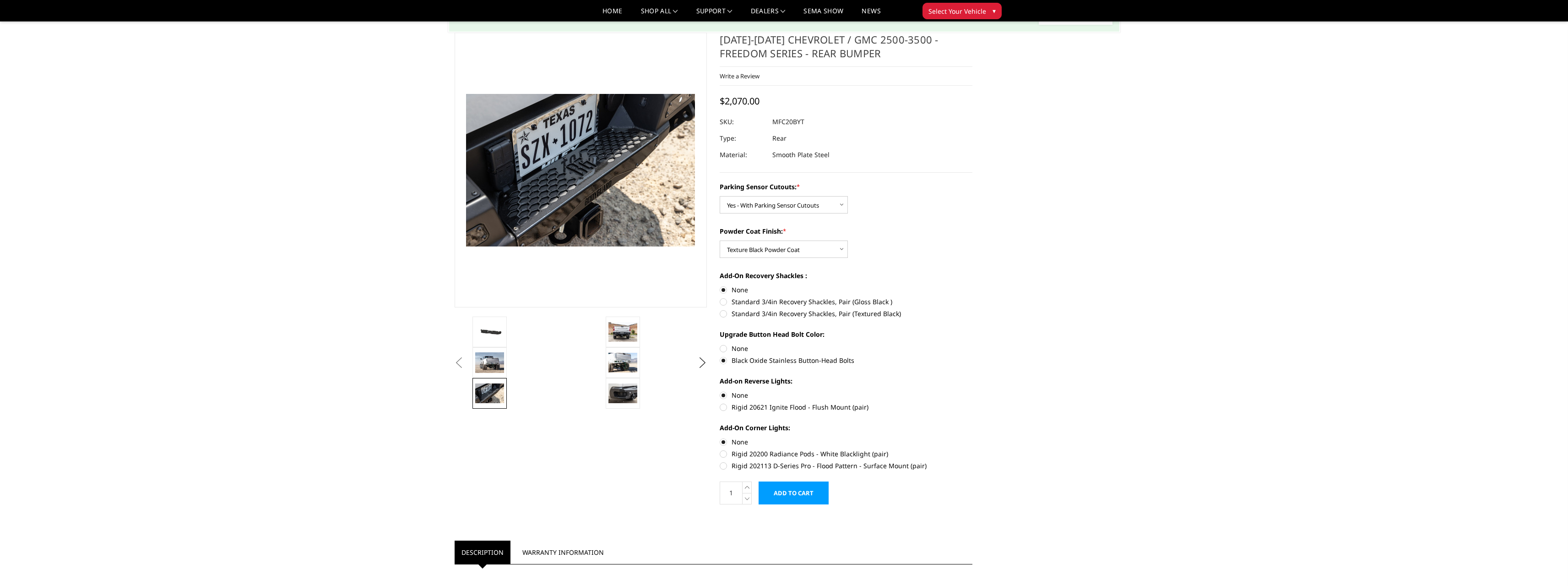
click at [466, 366] on button "Previous" at bounding box center [459, 363] width 14 height 14
